Goal: Task Accomplishment & Management: Use online tool/utility

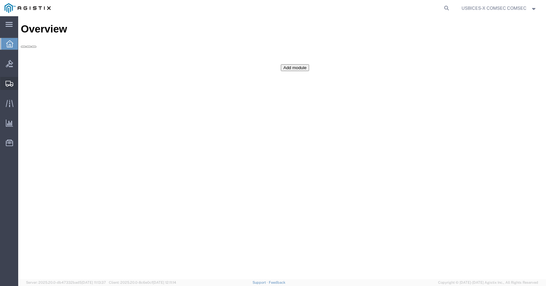
click at [0, 0] on span "Create Shipment" at bounding box center [0, 0] width 0 height 0
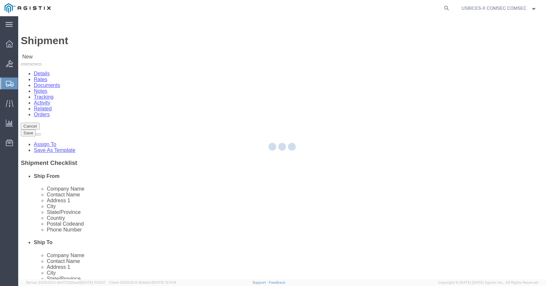
select select
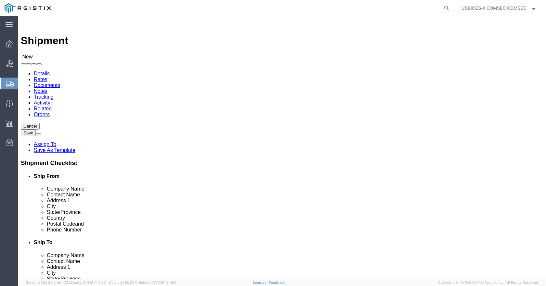
click at [12, 83] on icon at bounding box center [10, 84] width 8 height 6
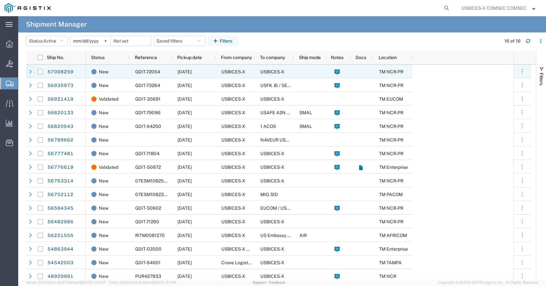
click at [32, 74] on icon at bounding box center [30, 72] width 5 height 5
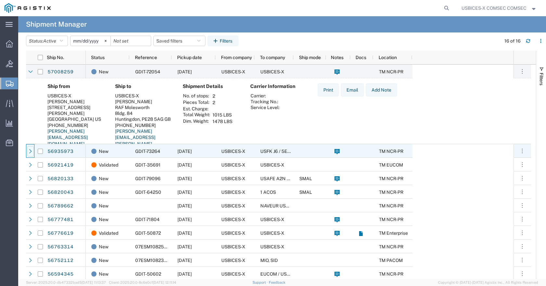
click at [30, 155] on div at bounding box center [30, 151] width 6 height 10
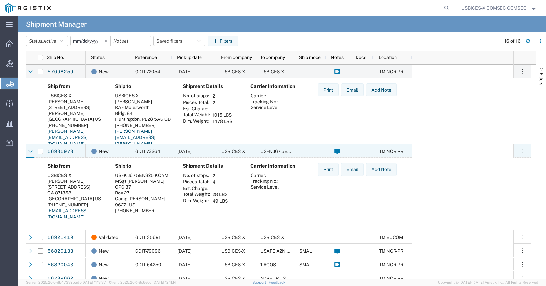
click at [30, 155] on div at bounding box center [30, 151] width 6 height 10
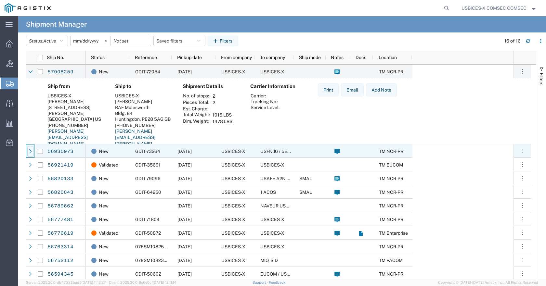
click at [30, 155] on div at bounding box center [30, 151] width 6 height 10
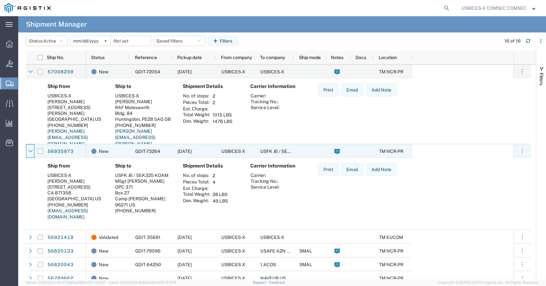
click at [30, 155] on div at bounding box center [30, 151] width 6 height 10
